Goal: Check status: Check status

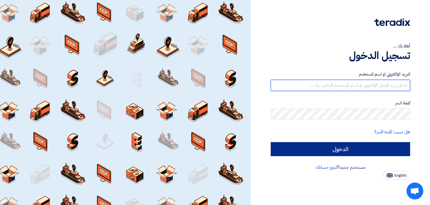
type input "[PERSON_NAME][EMAIL_ADDRESS][DOMAIN_NAME]"
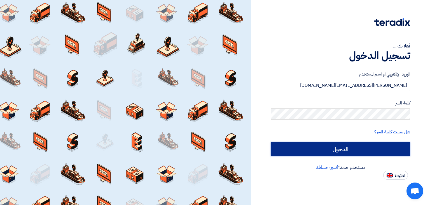
click at [358, 155] on input "الدخول" at bounding box center [341, 149] width 140 height 14
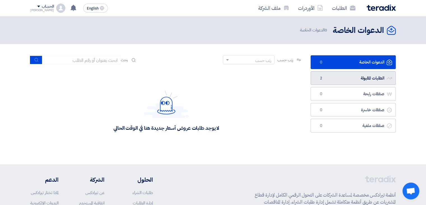
click at [370, 78] on link "الطلبات المقبولة الطلبات المقبولة 2" at bounding box center [353, 78] width 85 height 14
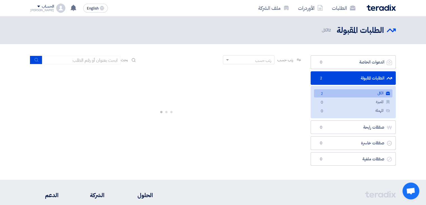
click at [367, 93] on link "الكل الكل 2" at bounding box center [353, 93] width 78 height 8
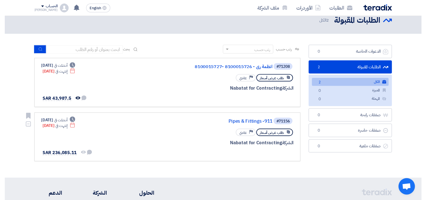
scroll to position [9, 0]
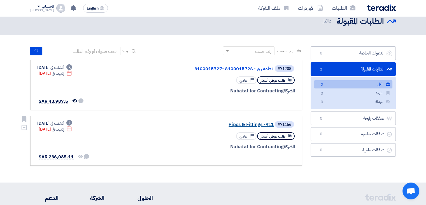
click at [236, 125] on link "Pipes & Fittings -911" at bounding box center [218, 124] width 112 height 5
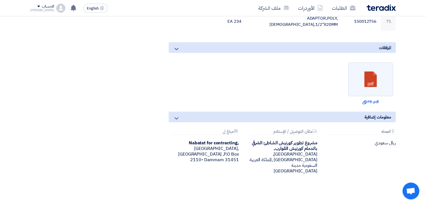
scroll to position [1135, 0]
click at [372, 63] on link at bounding box center [371, 80] width 45 height 34
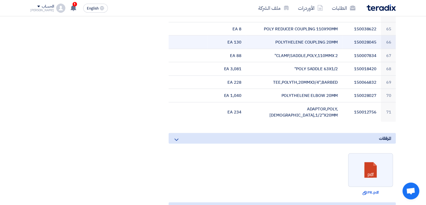
scroll to position [1044, 0]
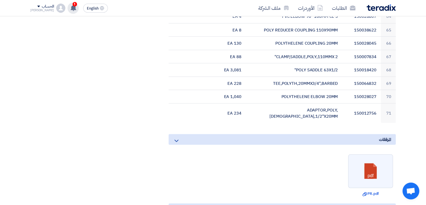
click at [71, 8] on use at bounding box center [74, 8] width 6 height 6
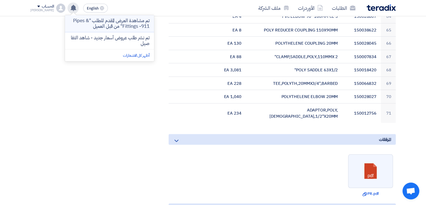
click at [110, 27] on p "تم مشاهدة العرض المقدم للطلب "Pipes & Fittings -911" من قبل العميل" at bounding box center [109, 23] width 80 height 11
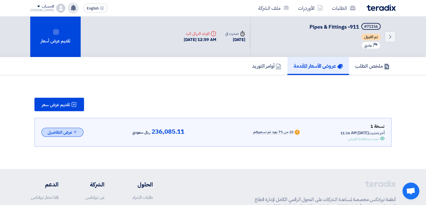
click at [74, 130] on icon at bounding box center [75, 131] width 4 height 4
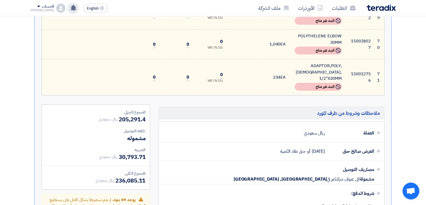
scroll to position [1941, 0]
